Goal: Transaction & Acquisition: Purchase product/service

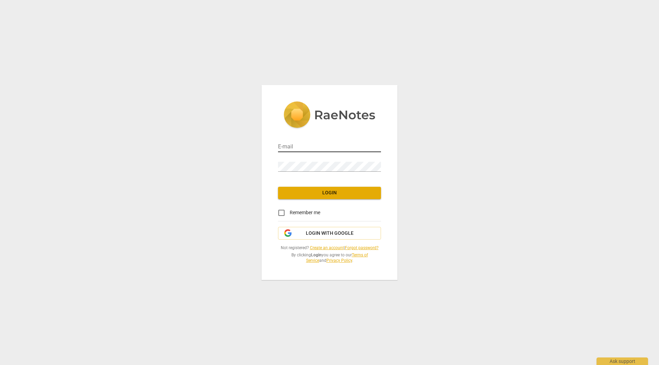
click at [301, 148] on input "email" at bounding box center [329, 147] width 103 height 10
type input "[EMAIL_ADDRESS][DOMAIN_NAME]"
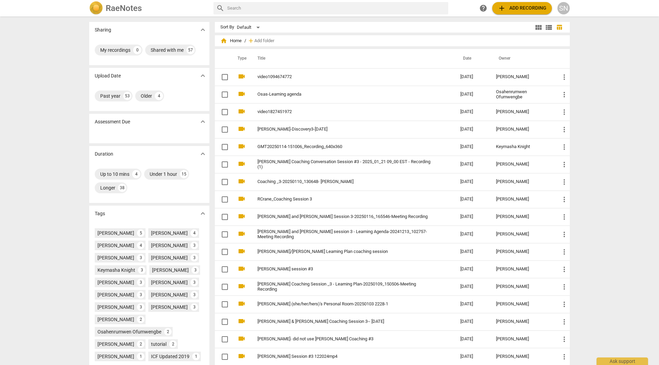
click at [569, 9] on div "RaeNotes search help add Add recording SN" at bounding box center [329, 8] width 491 height 14
click at [563, 8] on div "SN" at bounding box center [563, 8] width 12 height 12
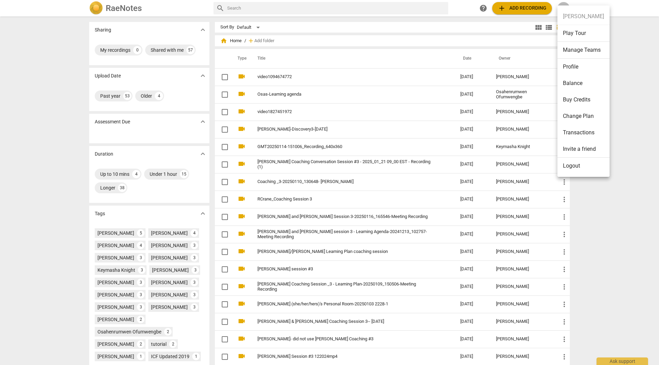
click at [577, 86] on li "Balance" at bounding box center [583, 83] width 52 height 16
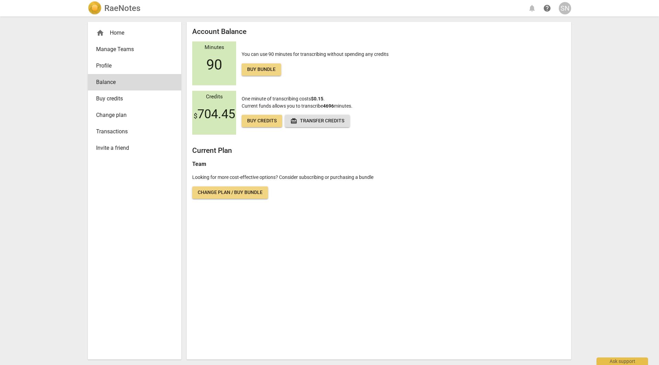
click at [258, 121] on span "Buy credits" at bounding box center [262, 121] width 30 height 7
